Goal: Information Seeking & Learning: Learn about a topic

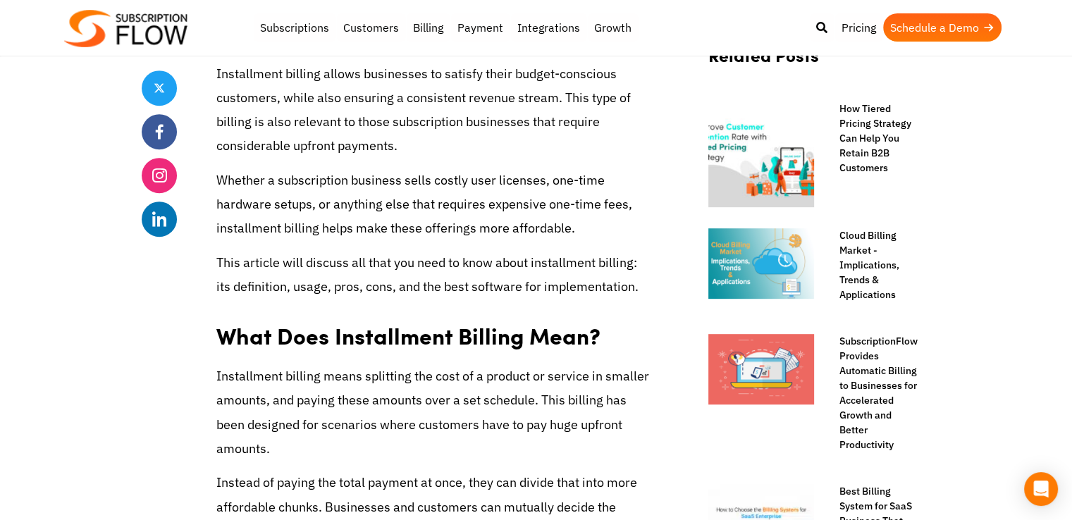
scroll to position [846, 0]
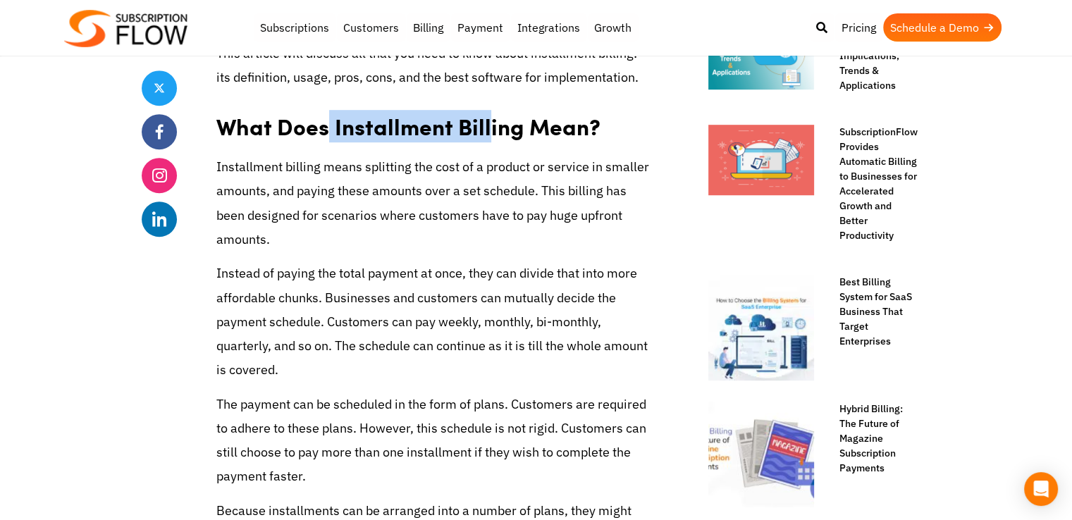
drag, startPoint x: 323, startPoint y: 132, endPoint x: 481, endPoint y: 188, distance: 167.7
click at [486, 122] on strong "What Does Installment Billing Mean?" at bounding box center [408, 126] width 384 height 32
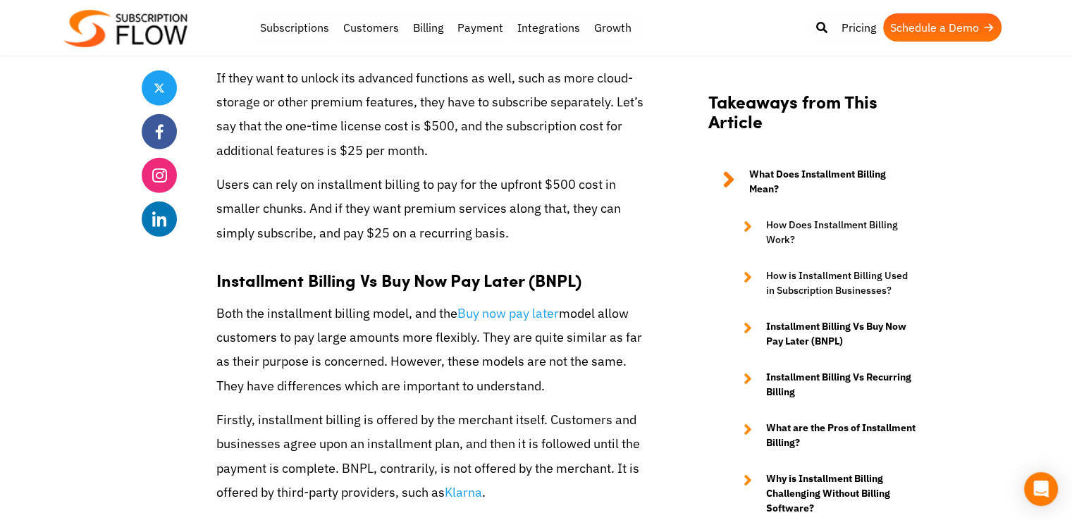
scroll to position [4088, 0]
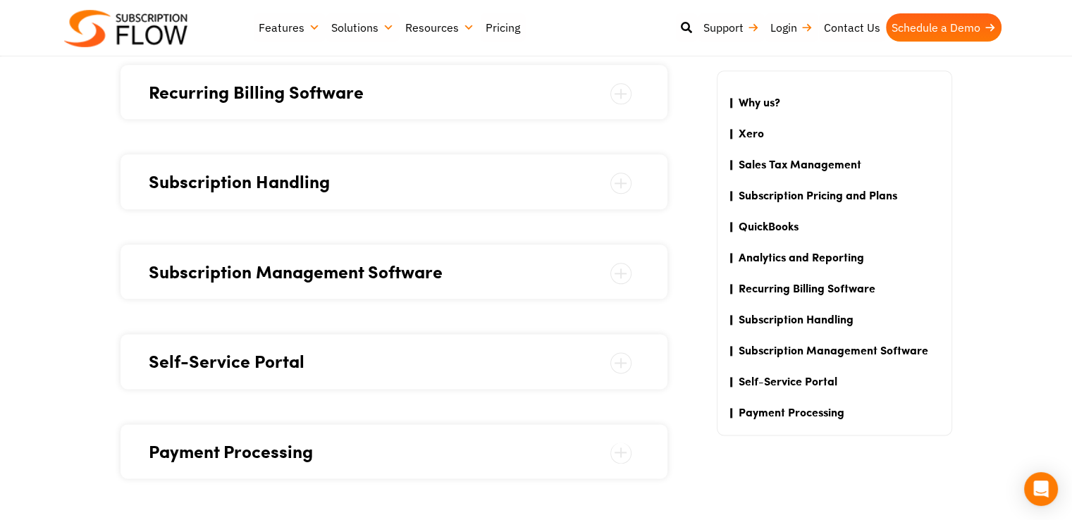
scroll to position [1762, 0]
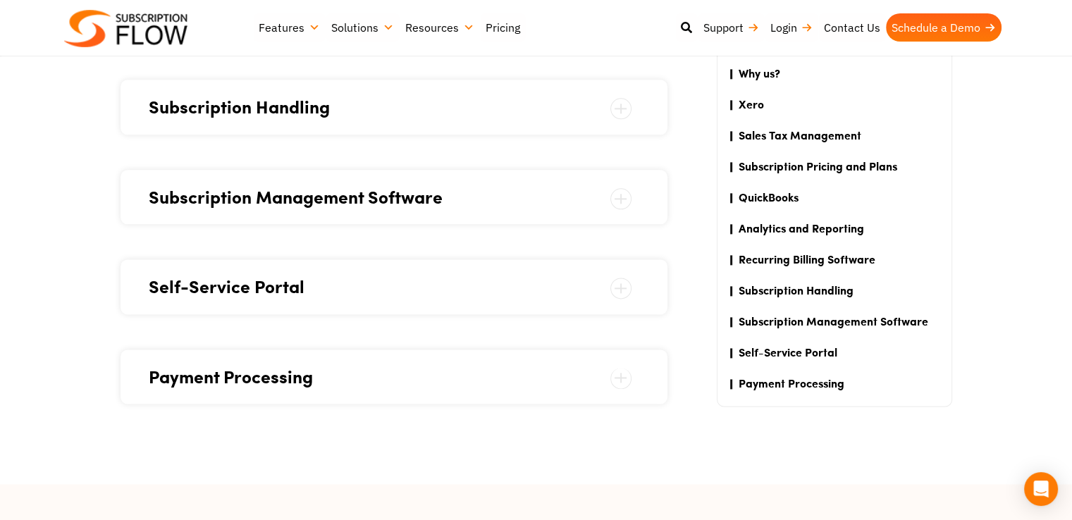
click at [268, 300] on span "Self-Service Portal" at bounding box center [394, 286] width 491 height 27
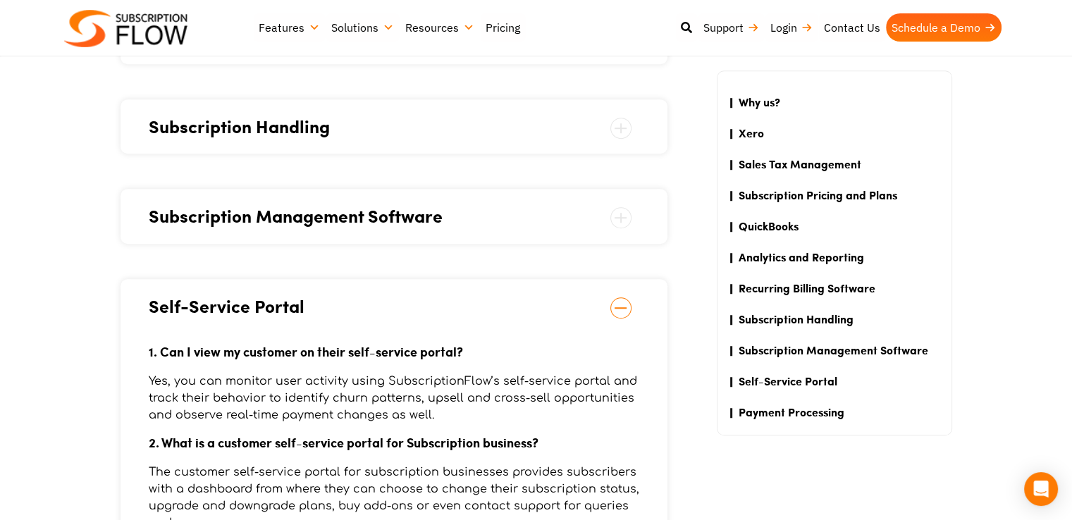
scroll to position [1136, 0]
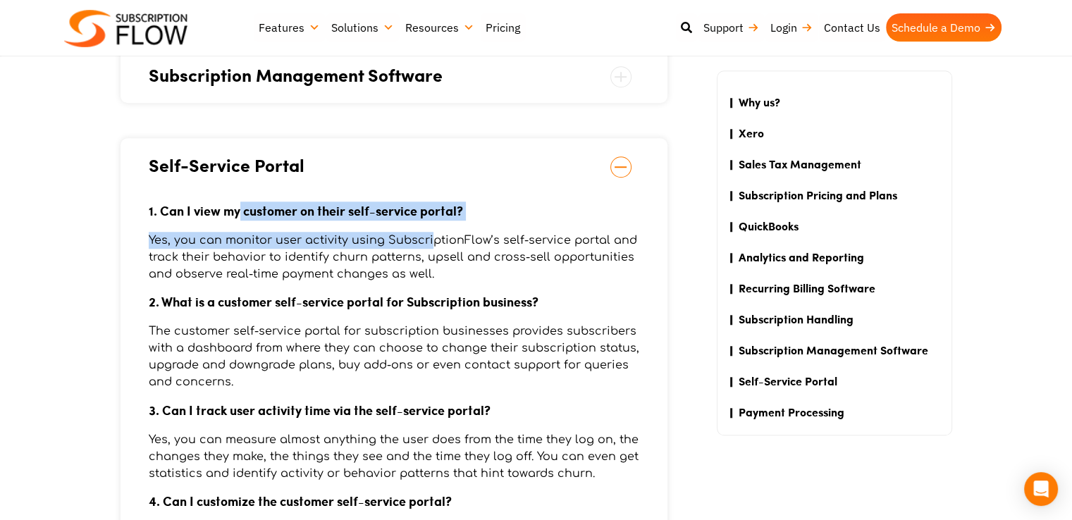
drag, startPoint x: 237, startPoint y: 214, endPoint x: 429, endPoint y: 231, distance: 193.2
click at [429, 231] on div "1. Can I view my customer on their self-service portal? Yes, you can monitor us…" at bounding box center [394, 389] width 491 height 423
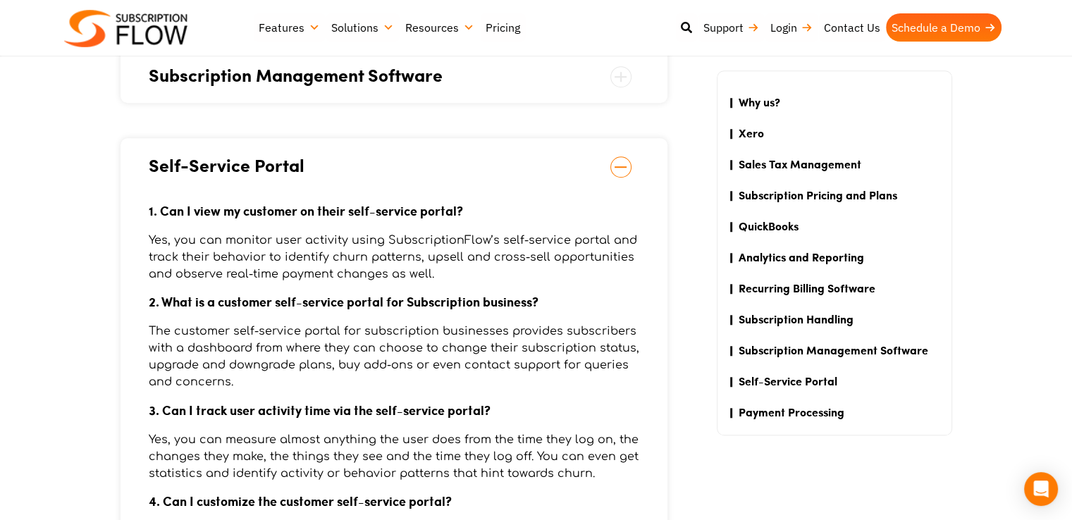
click at [427, 249] on p "Yes, you can monitor user activity using SubscriptionFlow’s self-service portal…" at bounding box center [394, 257] width 491 height 51
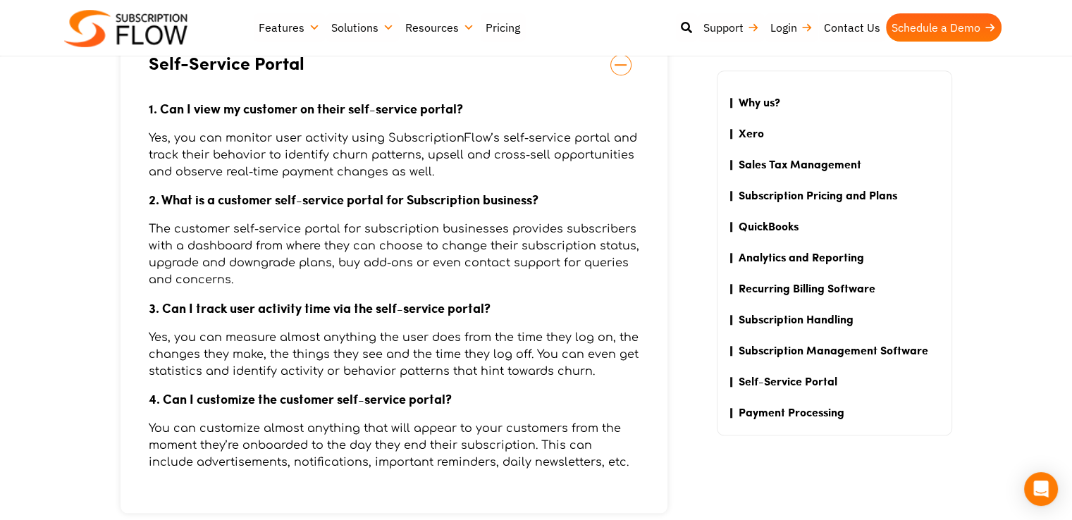
scroll to position [1277, 0]
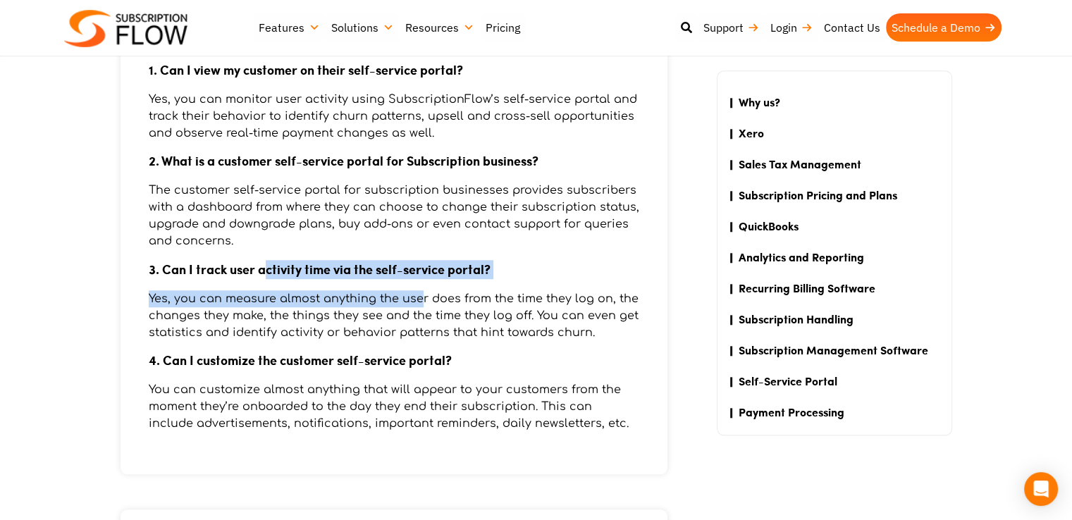
drag, startPoint x: 266, startPoint y: 270, endPoint x: 419, endPoint y: 281, distance: 153.4
click at [419, 281] on div "1. Can I view my customer on their self-service portal? Yes, you can monitor us…" at bounding box center [394, 248] width 491 height 423
click at [417, 302] on p "Yes, you can measure almost anything the user does from the time they log on, t…" at bounding box center [394, 315] width 491 height 51
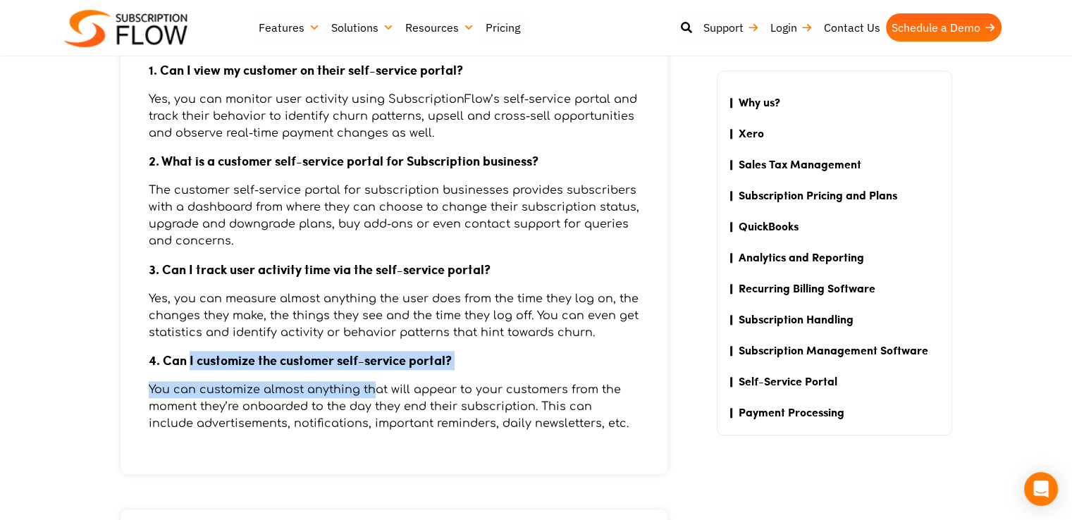
drag, startPoint x: 189, startPoint y: 362, endPoint x: 368, endPoint y: 384, distance: 180.4
click at [368, 384] on div "1. Can I view my customer on their self-service portal? Yes, you can monitor us…" at bounding box center [394, 248] width 491 height 423
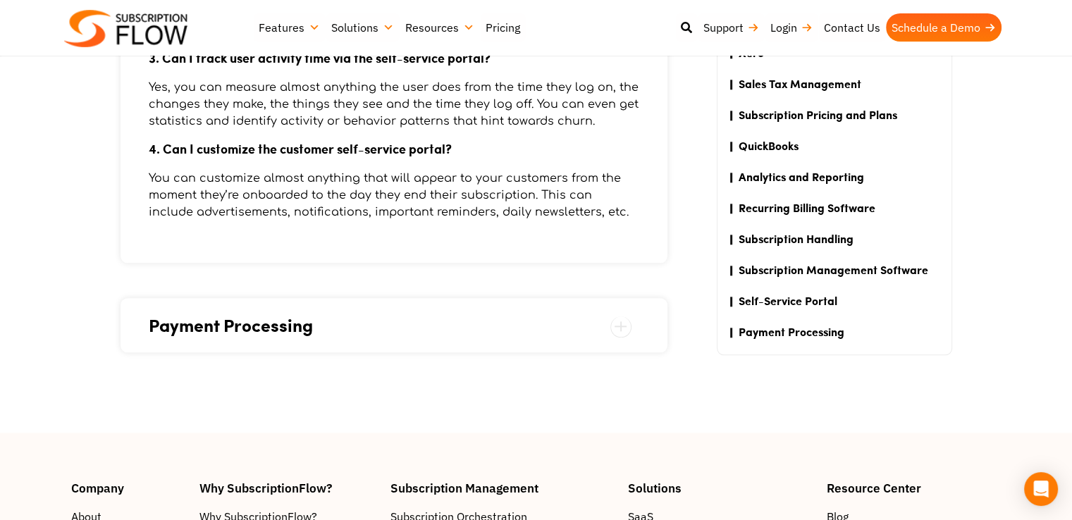
click at [262, 329] on span "Payment Processing" at bounding box center [394, 325] width 491 height 27
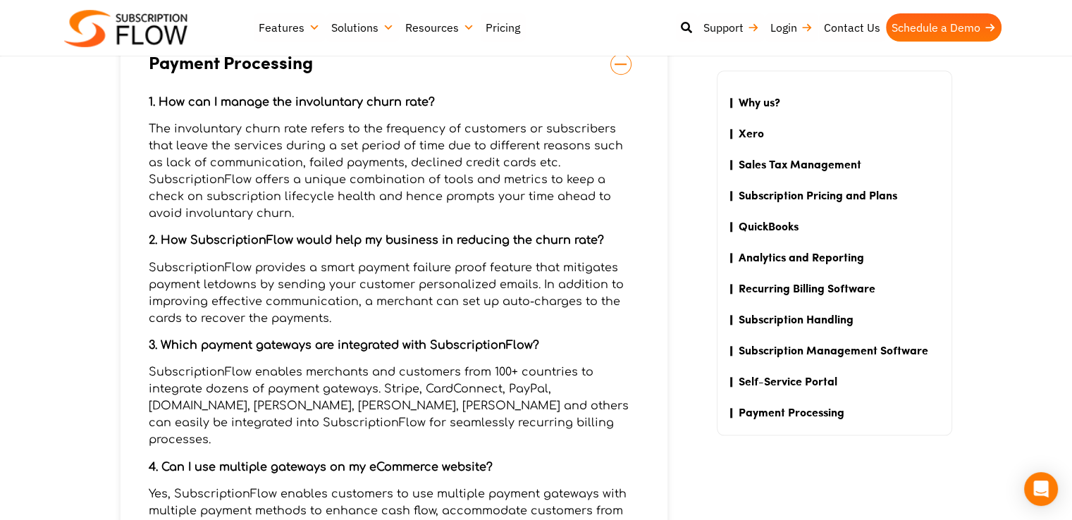
scroll to position [1258, 0]
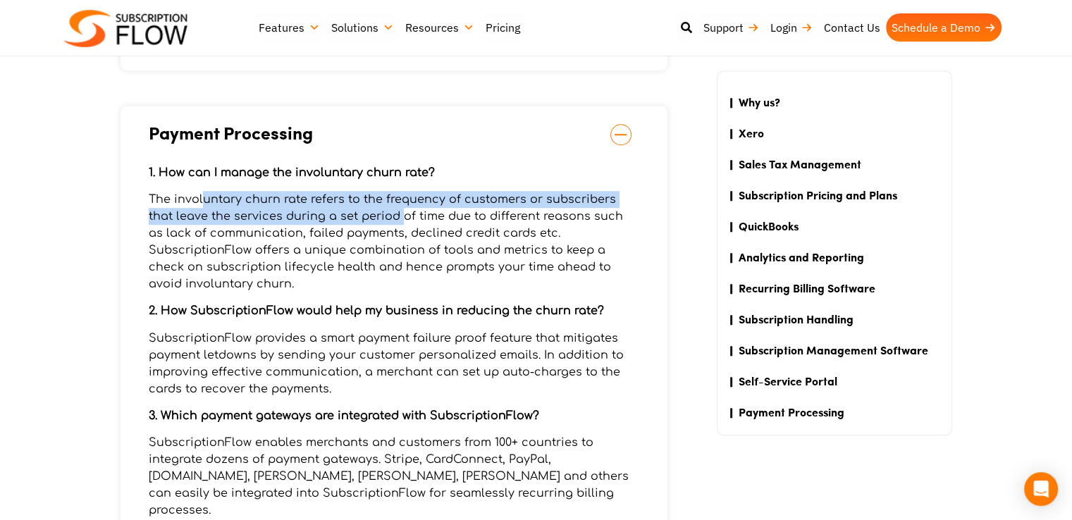
drag, startPoint x: 204, startPoint y: 204, endPoint x: 371, endPoint y: 209, distance: 166.4
click at [371, 209] on p "The involuntary churn rate refers to the frequency of customers or subscribers …" at bounding box center [394, 241] width 491 height 101
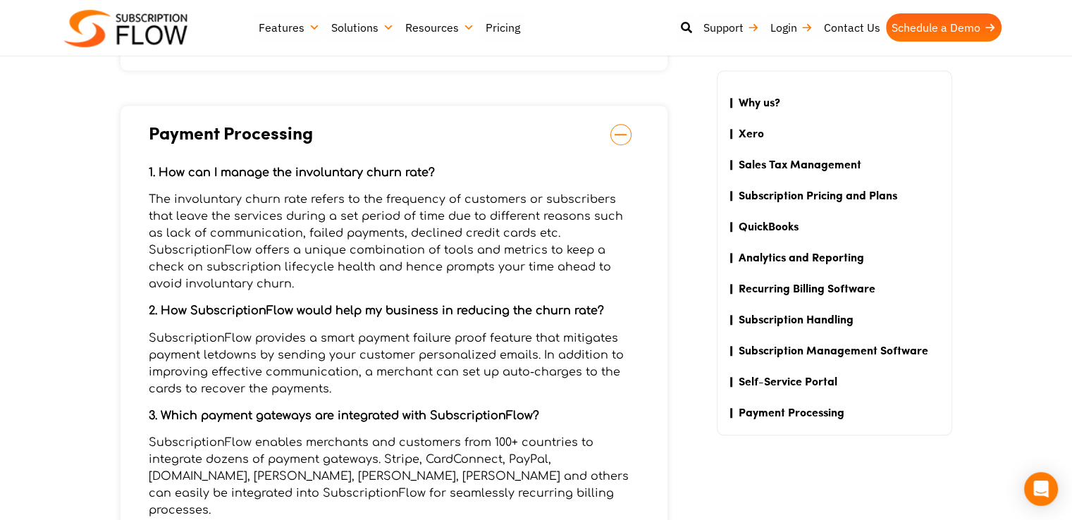
click at [384, 235] on p "The involuntary churn rate refers to the frequency of customers or subscribers …" at bounding box center [394, 241] width 491 height 101
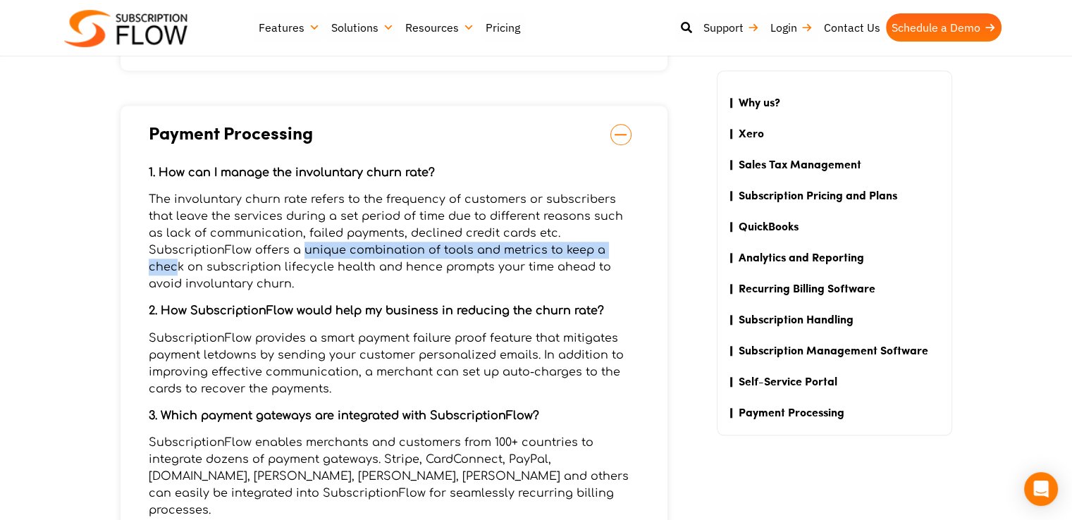
drag, startPoint x: 199, startPoint y: 254, endPoint x: 521, endPoint y: 257, distance: 321.4
click at [521, 257] on p "The involuntary churn rate refers to the frequency of customers or subscribers …" at bounding box center [394, 241] width 491 height 101
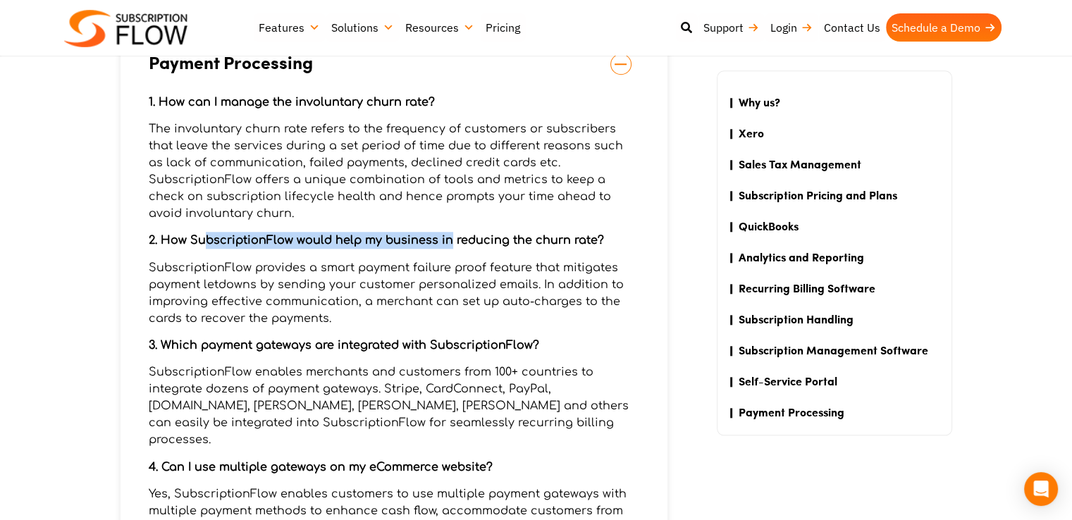
drag, startPoint x: 203, startPoint y: 221, endPoint x: 445, endPoint y: 223, distance: 241.8
click at [445, 234] on strong "2. How SubscriptionFlow would help my business in reducing the churn rate?" at bounding box center [376, 240] width 455 height 13
click at [464, 259] on p "SubscriptionFlow provides a smart payment failure proof feature that mitigates …" at bounding box center [394, 293] width 491 height 68
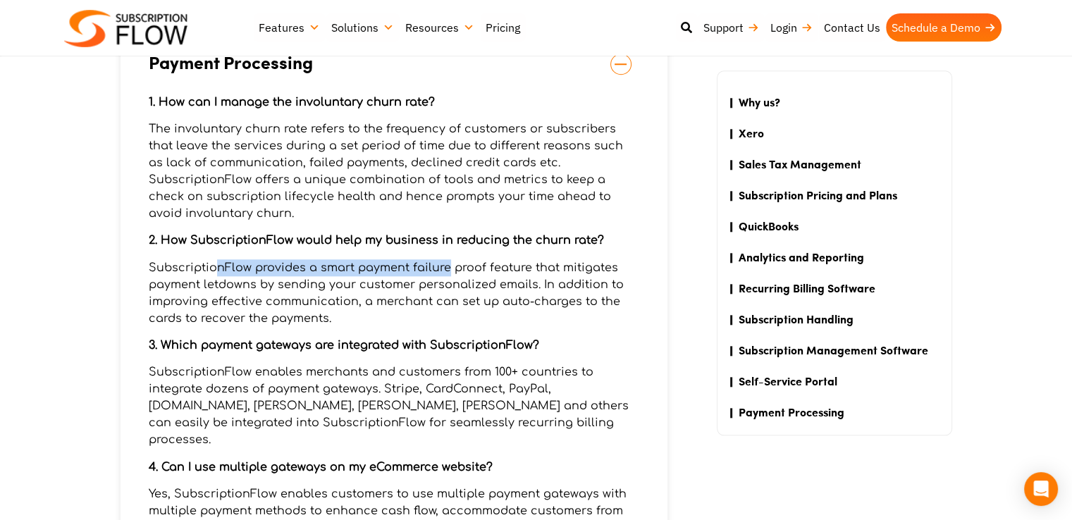
drag, startPoint x: 219, startPoint y: 252, endPoint x: 446, endPoint y: 254, distance: 227.0
click at [446, 259] on p "SubscriptionFlow provides a smart payment failure proof feature that mitigates …" at bounding box center [394, 293] width 491 height 68
click at [449, 263] on p "SubscriptionFlow provides a smart payment failure proof feature that mitigates …" at bounding box center [394, 293] width 491 height 68
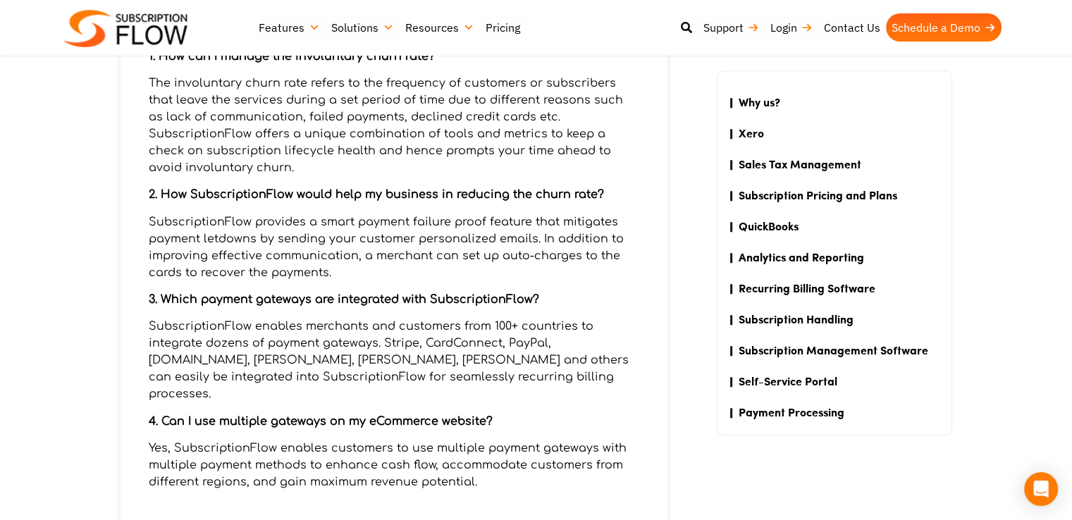
scroll to position [1399, 0]
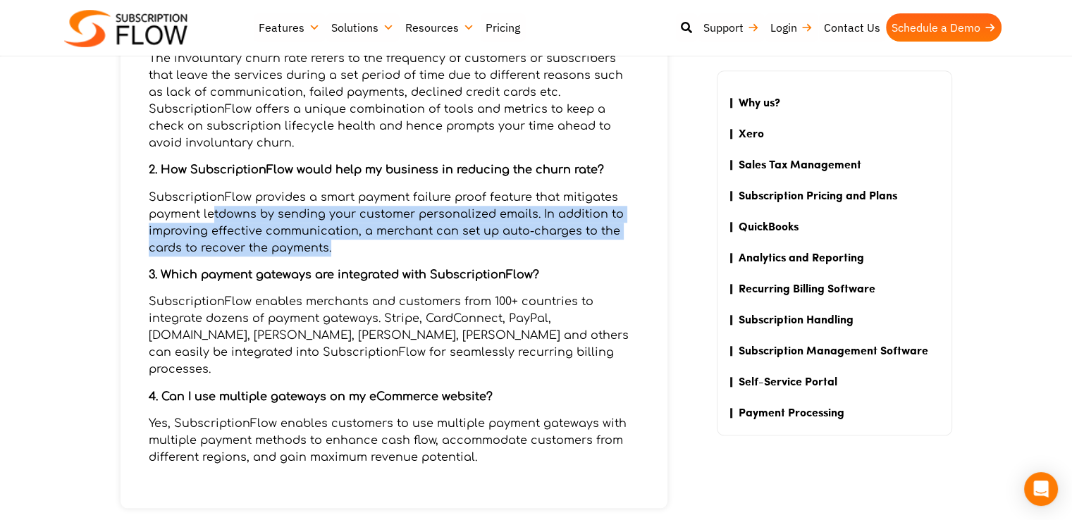
drag, startPoint x: 217, startPoint y: 191, endPoint x: 430, endPoint y: 234, distance: 217.2
click at [430, 234] on p "SubscriptionFlow provides a smart payment failure proof feature that mitigates …" at bounding box center [394, 223] width 491 height 68
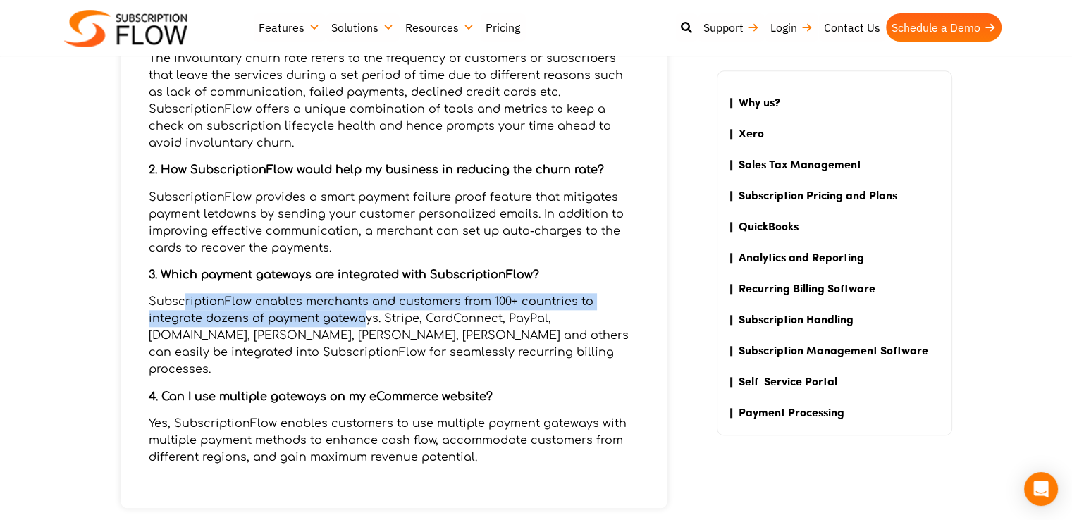
drag, startPoint x: 185, startPoint y: 288, endPoint x: 362, endPoint y: 297, distance: 177.1
click at [362, 297] on p "SubscriptionFlow enables merchants and customers from 100+ countries to integra…" at bounding box center [394, 335] width 491 height 85
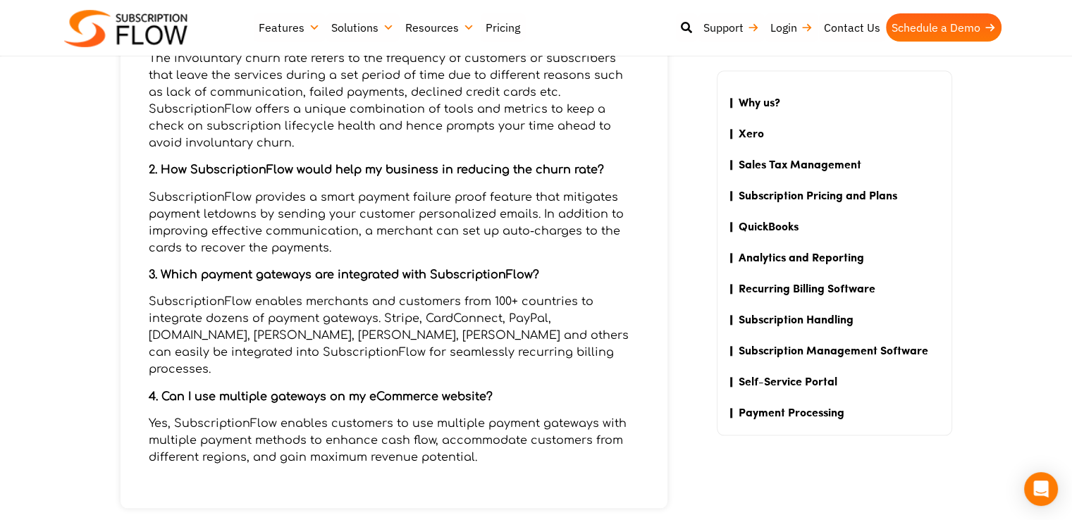
click at [367, 304] on p "SubscriptionFlow enables merchants and customers from 100+ countries to integra…" at bounding box center [394, 335] width 491 height 85
drag, startPoint x: 273, startPoint y: 278, endPoint x: 492, endPoint y: 269, distance: 218.7
click at [492, 269] on div "1. How can I manage the involuntary churn rate? The involuntary churn rate refe…" at bounding box center [394, 250] width 491 height 488
click at [481, 293] on p "SubscriptionFlow enables merchants and customers from 100+ countries to integra…" at bounding box center [394, 335] width 491 height 85
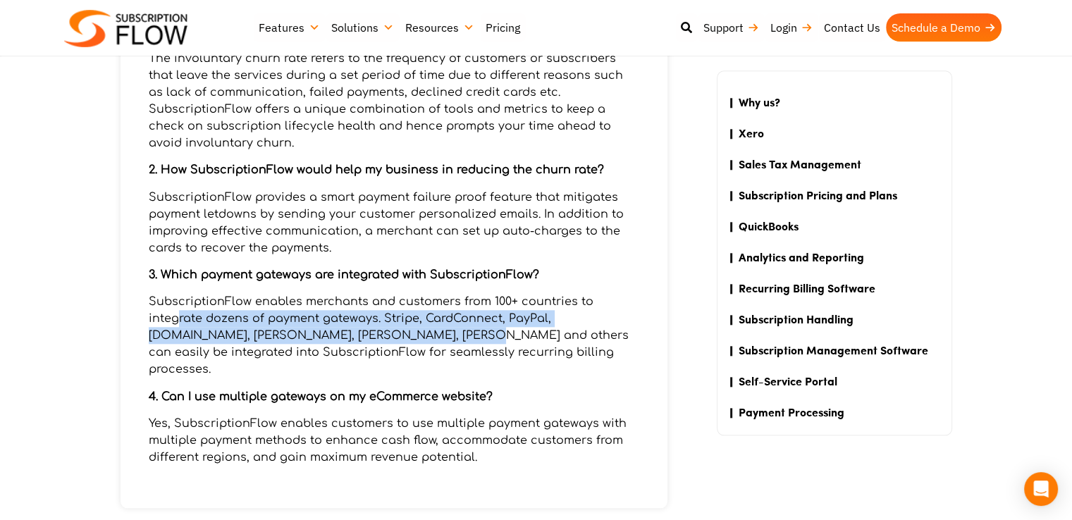
drag, startPoint x: 180, startPoint y: 302, endPoint x: 366, endPoint y: 316, distance: 186.6
click at [366, 316] on p "SubscriptionFlow enables merchants and customers from 100+ countries to integra…" at bounding box center [394, 335] width 491 height 85
click at [367, 322] on p "SubscriptionFlow enables merchants and customers from 100+ countries to integra…" at bounding box center [394, 335] width 491 height 85
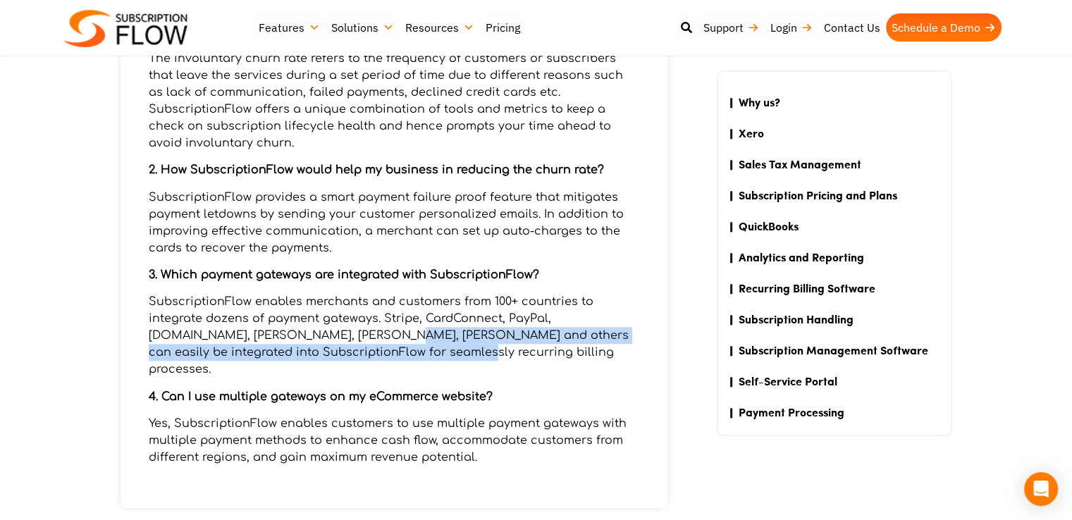
drag, startPoint x: 288, startPoint y: 322, endPoint x: 403, endPoint y: 328, distance: 115.7
click at [403, 328] on p "SubscriptionFlow enables merchants and customers from 100+ countries to integra…" at bounding box center [394, 335] width 491 height 85
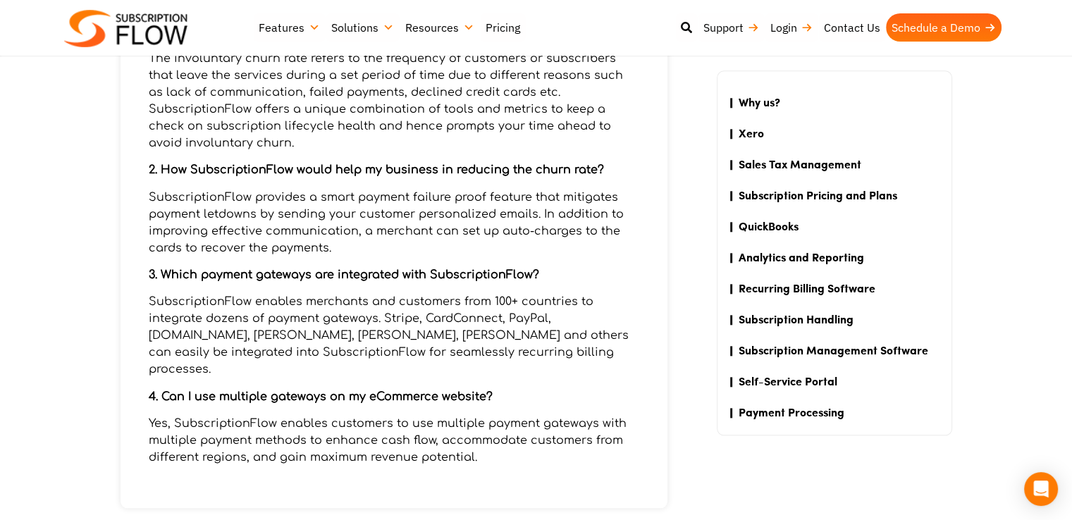
click at [409, 334] on p "SubscriptionFlow enables merchants and customers from 100+ countries to integra…" at bounding box center [394, 335] width 491 height 85
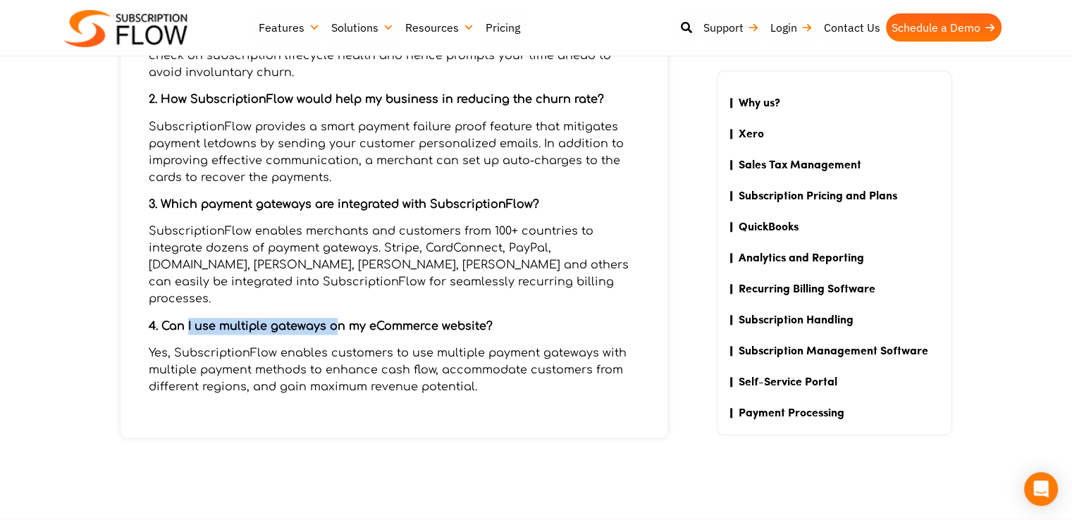
drag, startPoint x: 186, startPoint y: 295, endPoint x: 334, endPoint y: 299, distance: 148.1
click at [334, 318] on p "4. Can I use multiple gateways on my eCommerce website?" at bounding box center [394, 326] width 491 height 17
click at [340, 345] on p "Yes, SubscriptionFlow enables customers to use multiple payment gateways with m…" at bounding box center [394, 370] width 491 height 51
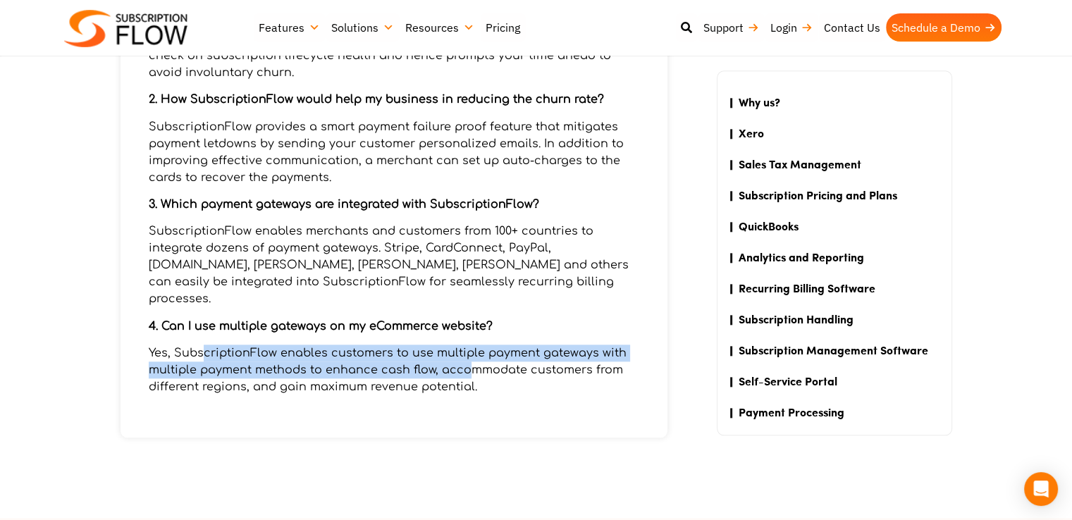
drag, startPoint x: 204, startPoint y: 318, endPoint x: 467, endPoint y: 333, distance: 263.4
click at [467, 345] on p "Yes, SubscriptionFlow enables customers to use multiple payment gateways with m…" at bounding box center [394, 370] width 491 height 51
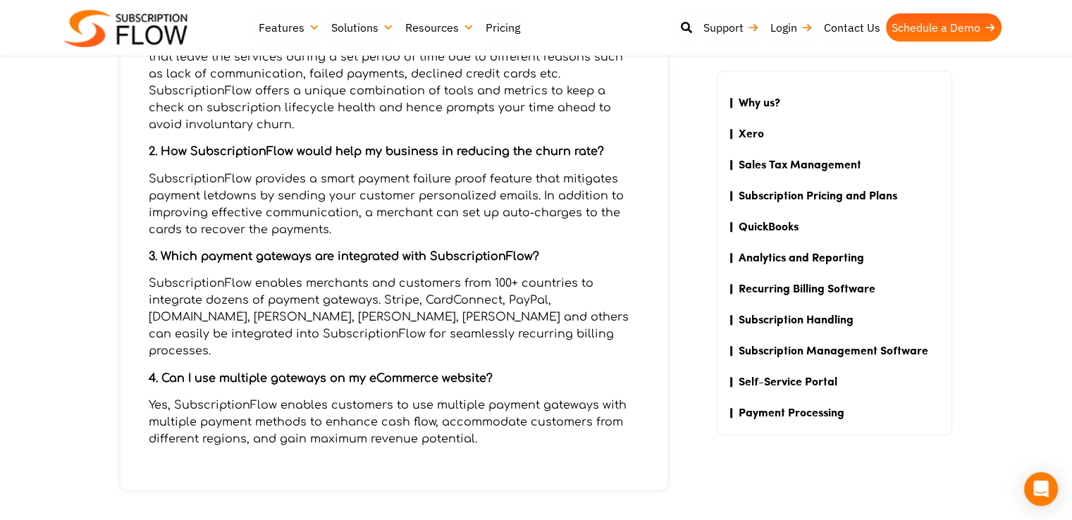
scroll to position [1258, 0]
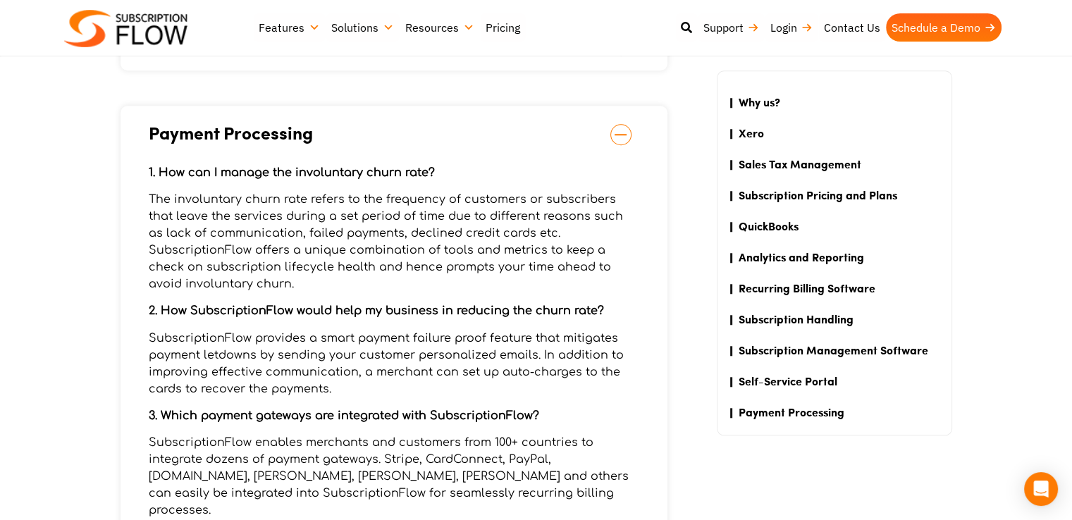
click at [158, 29] on img at bounding box center [125, 28] width 123 height 37
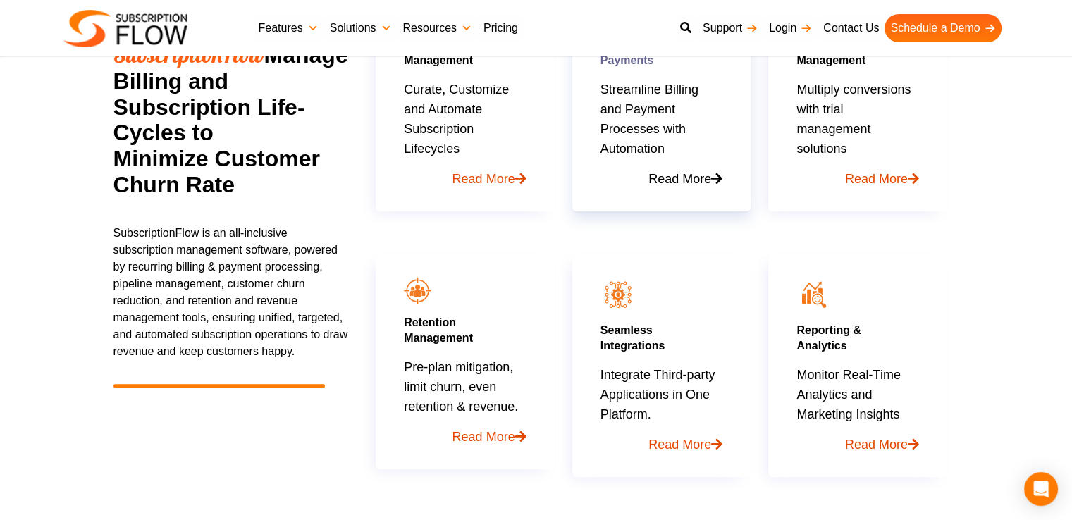
scroll to position [705, 0]
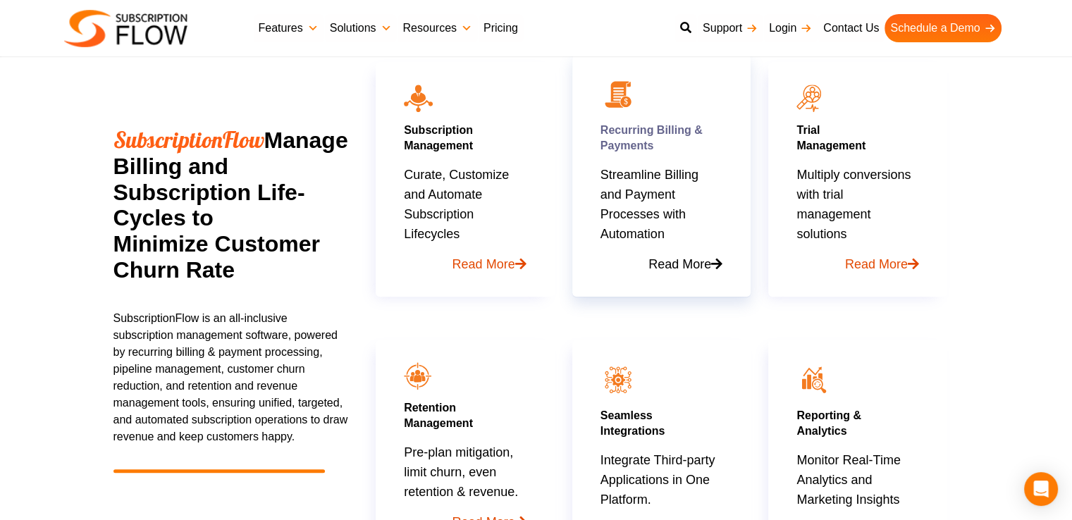
click at [697, 238] on p "Streamline Billing and Payment Processes with Automation Read More" at bounding box center [662, 219] width 122 height 109
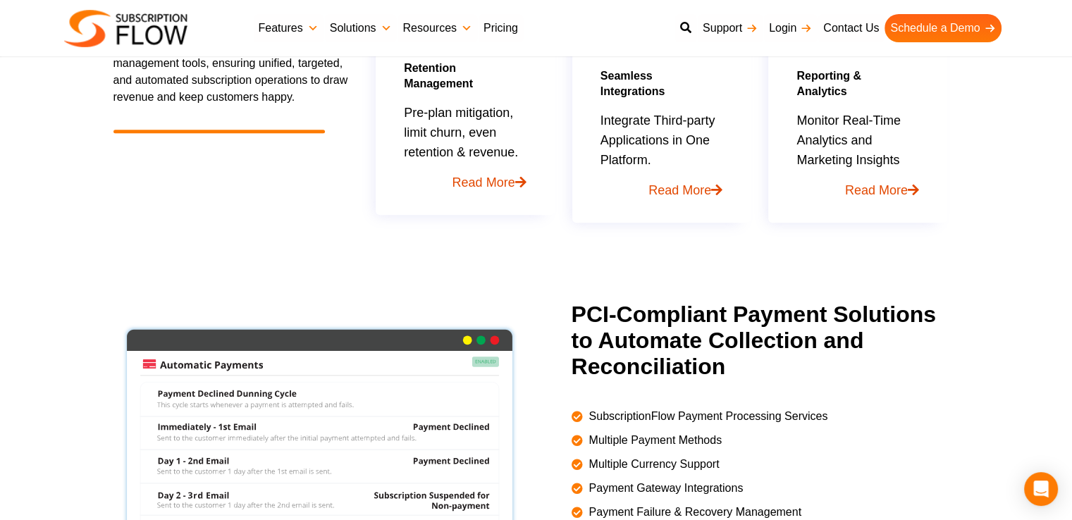
scroll to position [1128, 0]
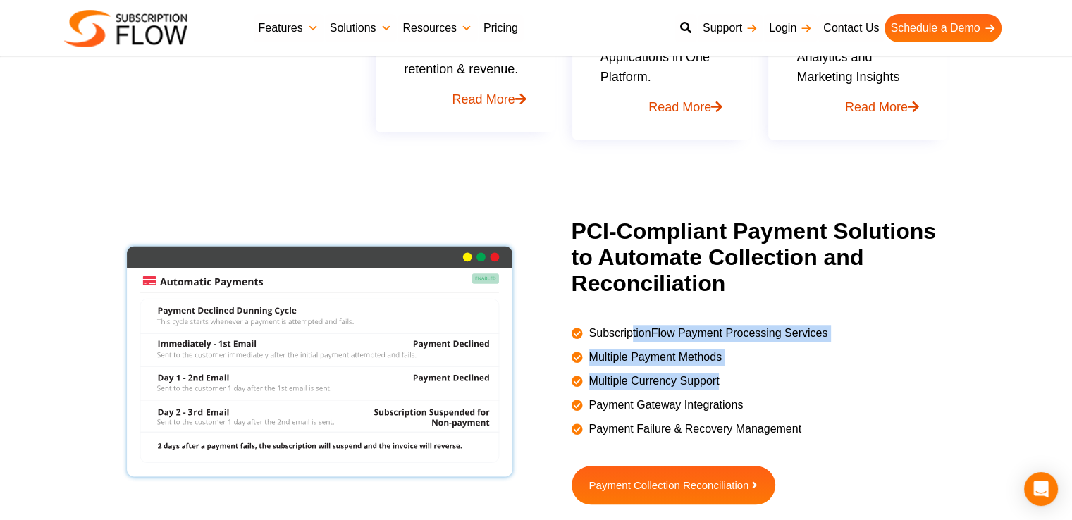
drag, startPoint x: 630, startPoint y: 334, endPoint x: 747, endPoint y: 381, distance: 126.2
click at [747, 381] on ul "SubscriptionFlow Payment Processing Services Multiple Payment Methods Multiple …" at bounding box center [766, 378] width 388 height 120
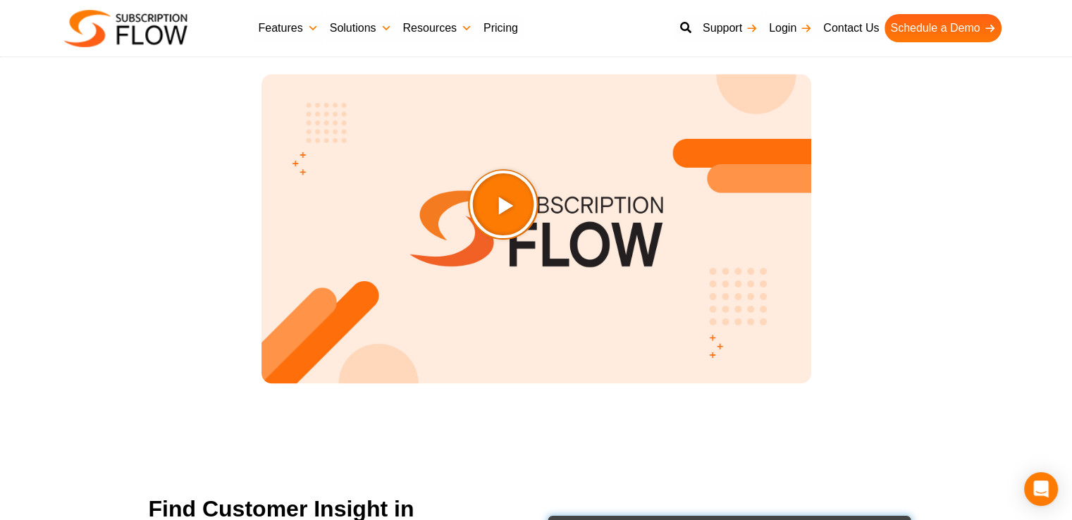
scroll to position [1692, 0]
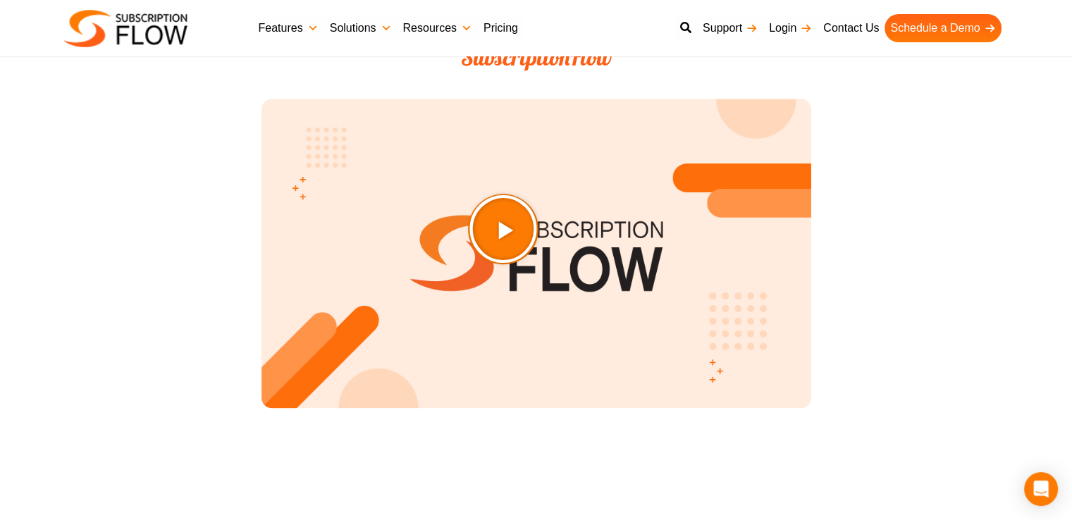
click at [555, 269] on icon "Play Video about SubscriptionFlow-Video" at bounding box center [538, 263] width 70 height 70
